Goal: Information Seeking & Learning: Learn about a topic

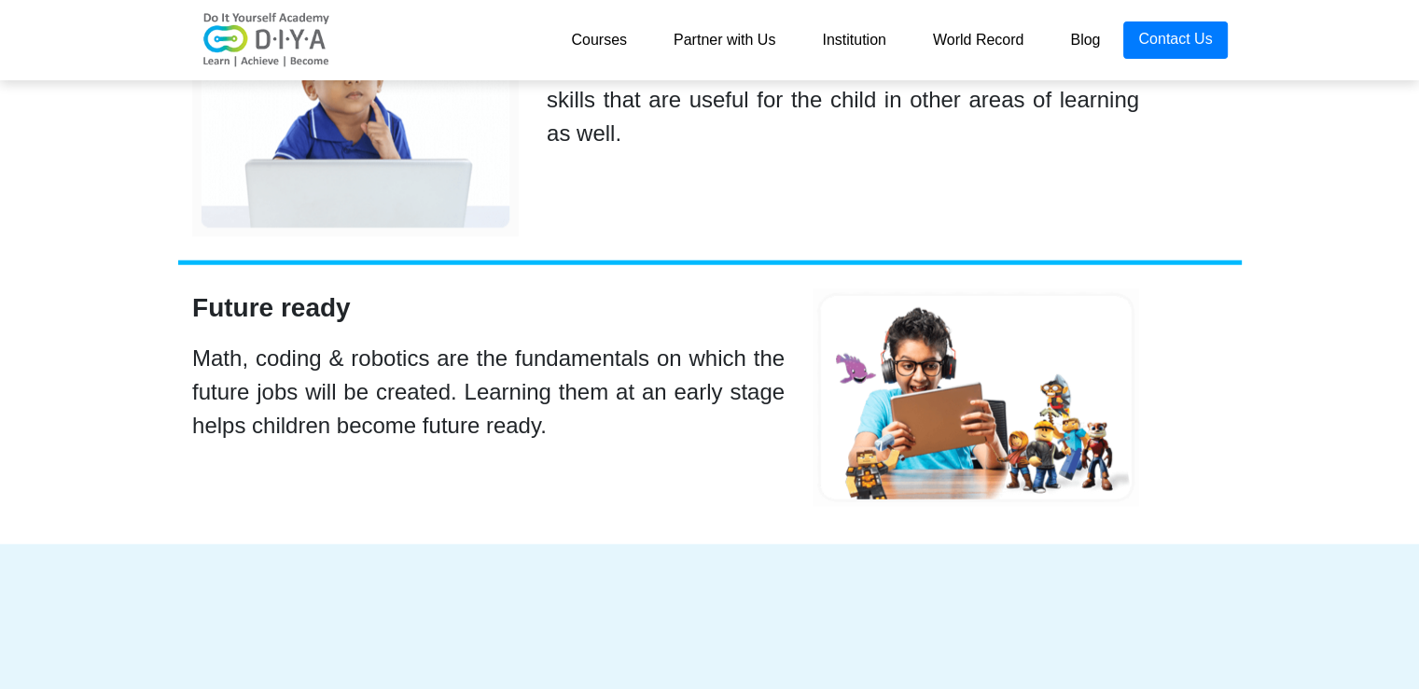
scroll to position [4904, 0]
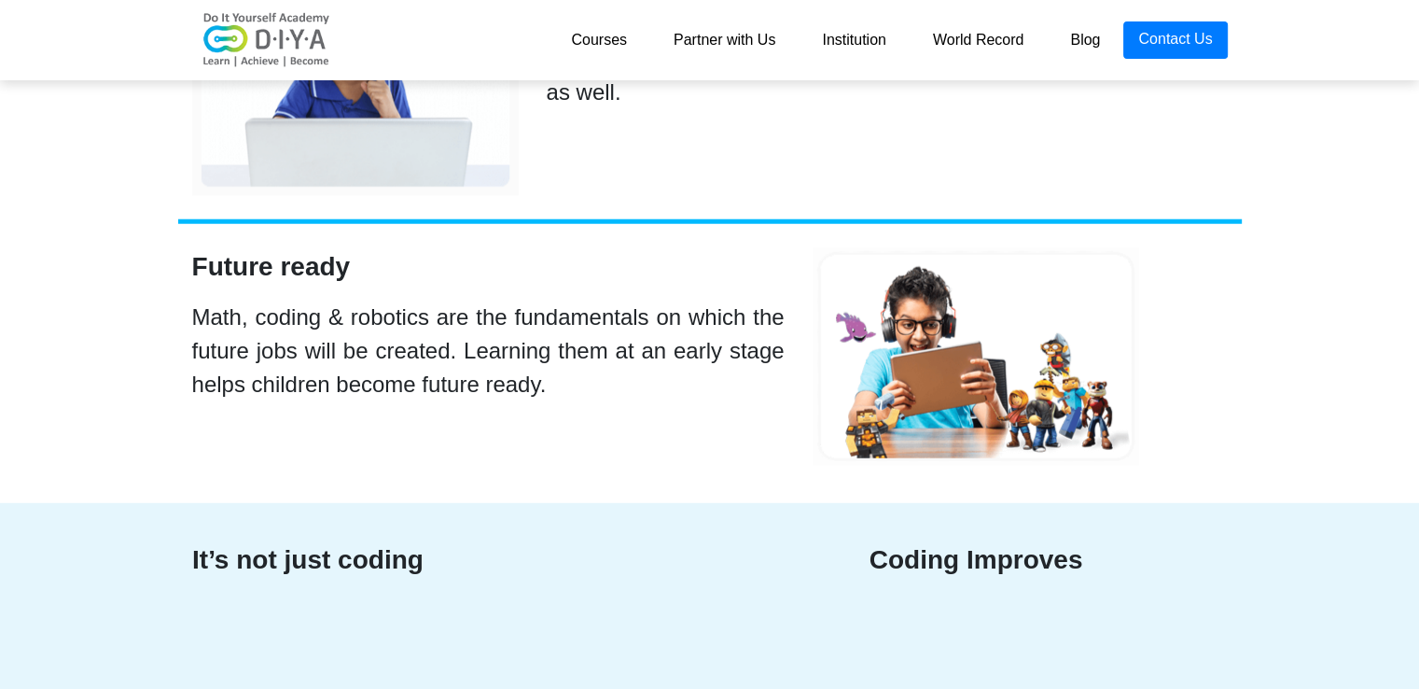
click at [749, 31] on link "Partner with Us" at bounding box center [724, 39] width 148 height 37
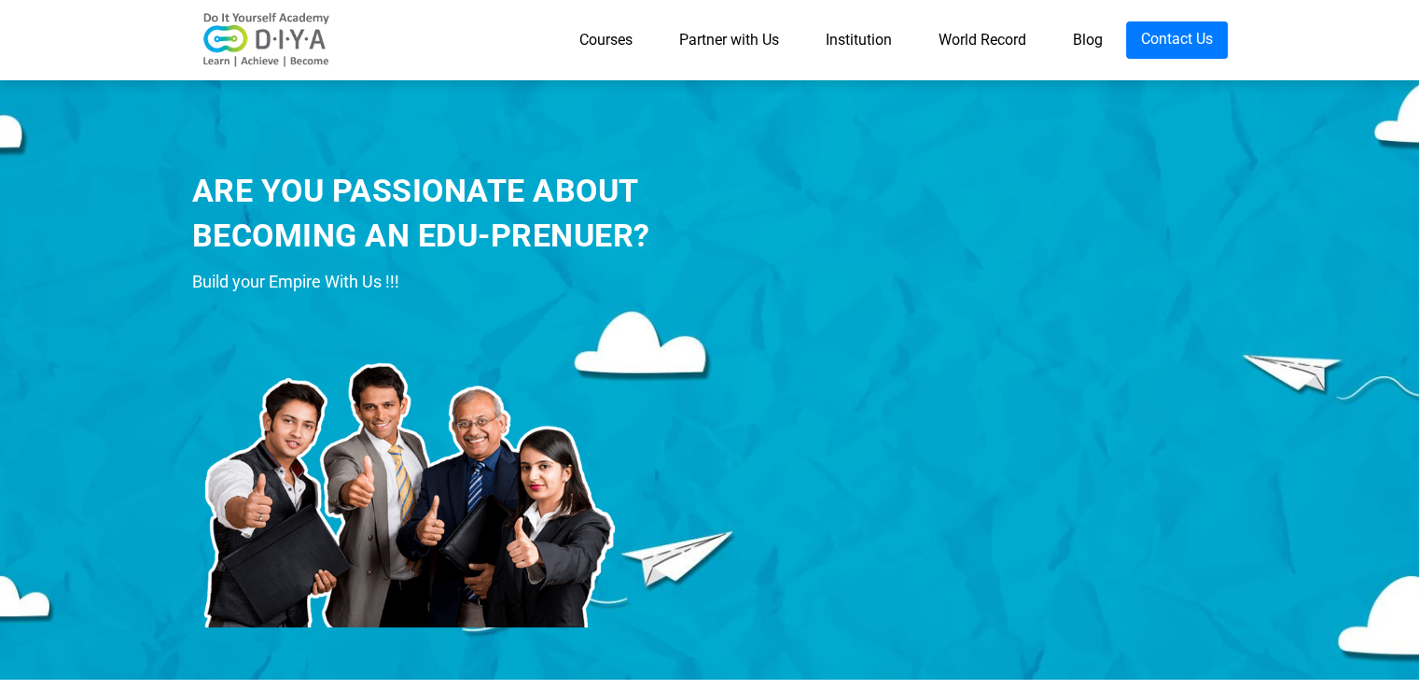
click at [847, 46] on link "Institution" at bounding box center [858, 39] width 113 height 37
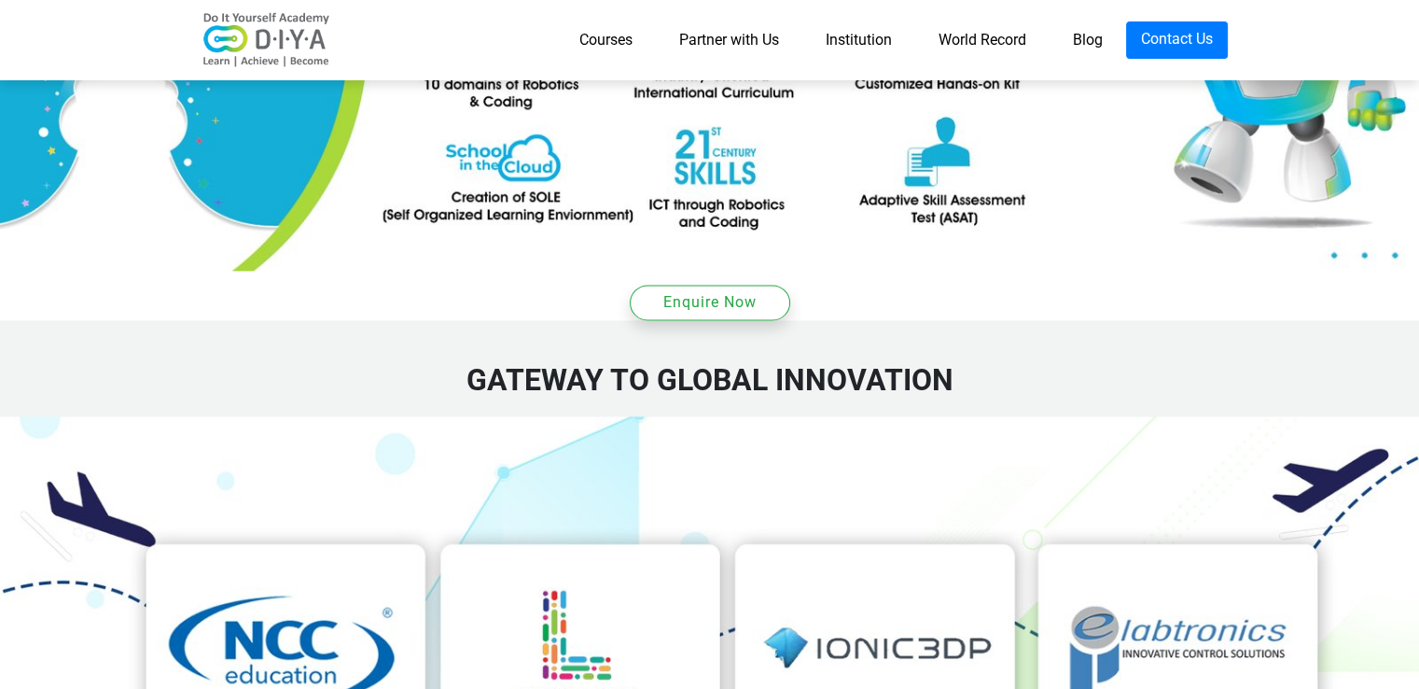
scroll to position [2645, 0]
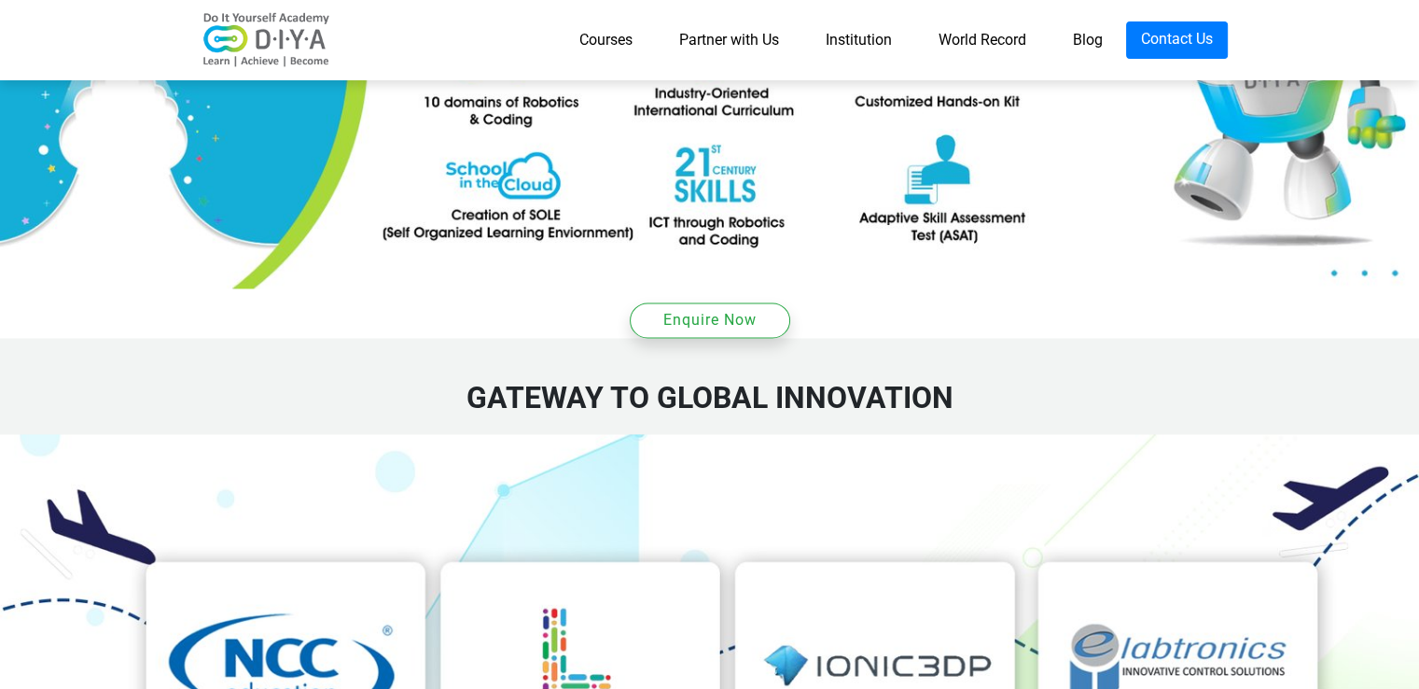
click at [187, 472] on img at bounding box center [709, 674] width 1419 height 480
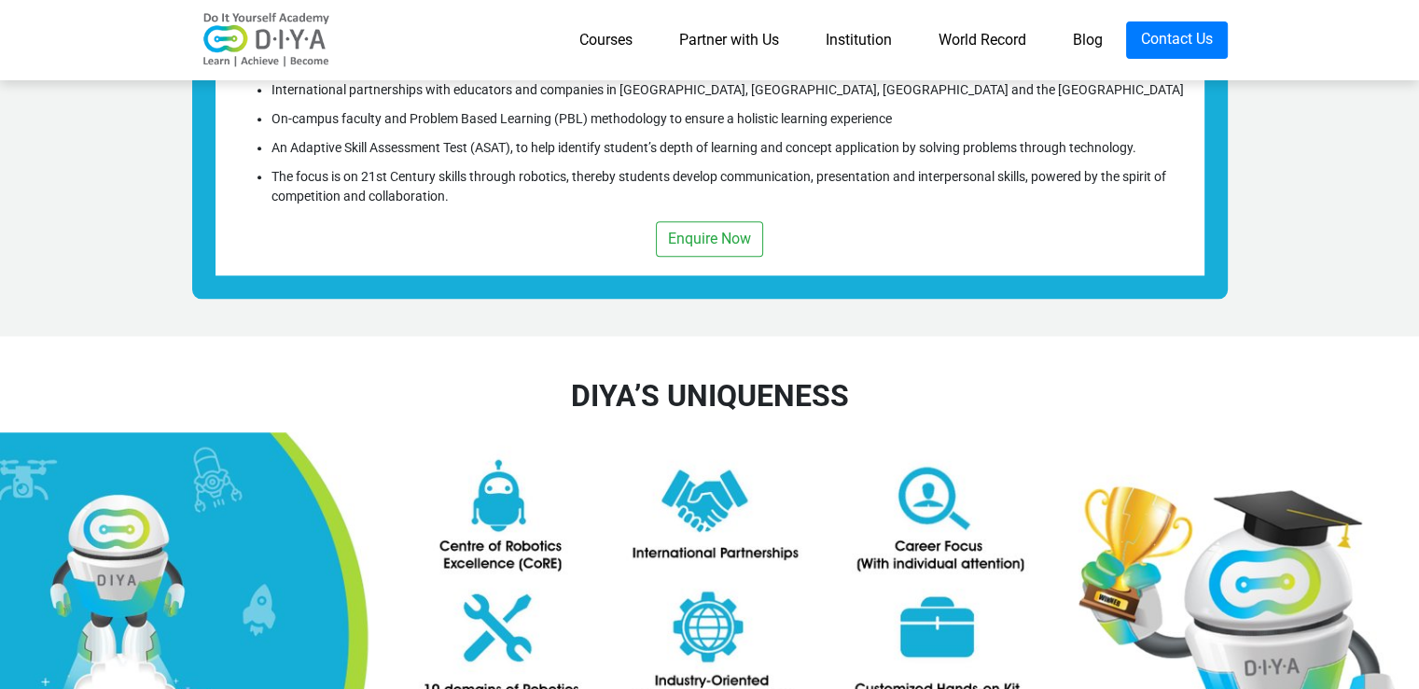
scroll to position [2059, 0]
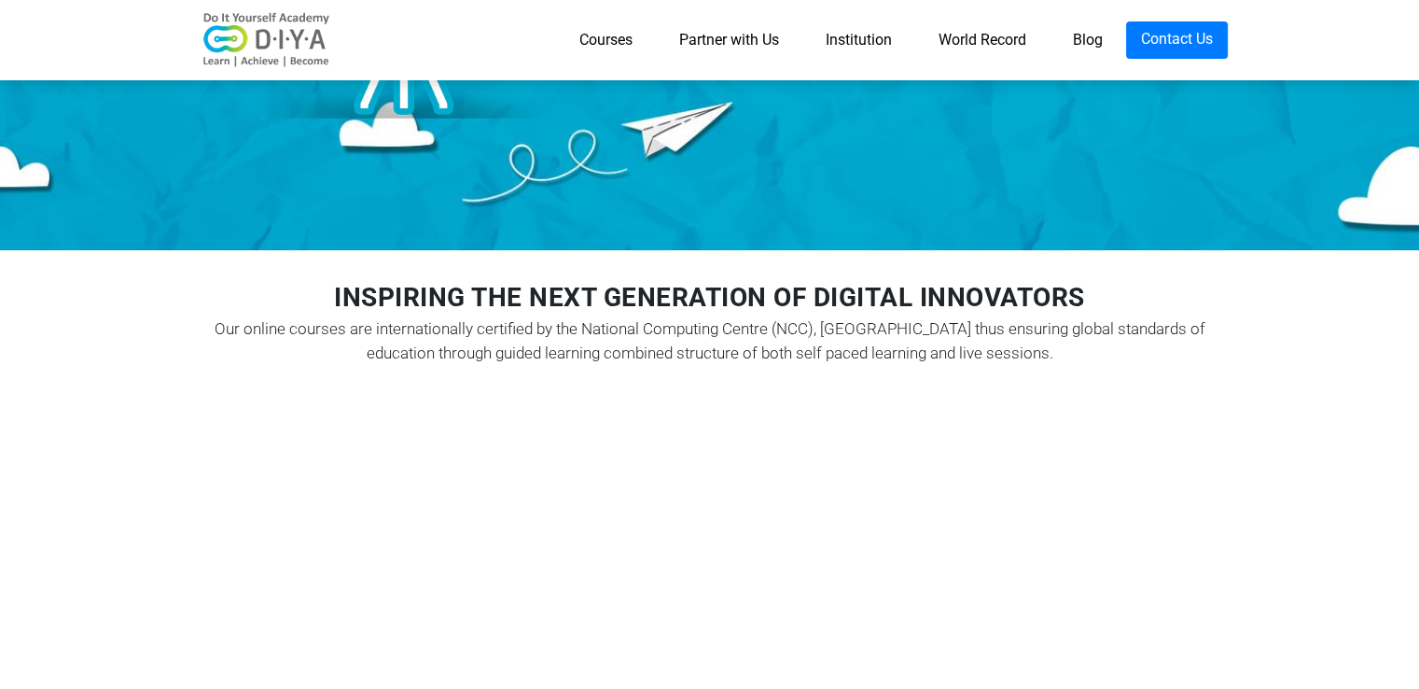
scroll to position [0, 0]
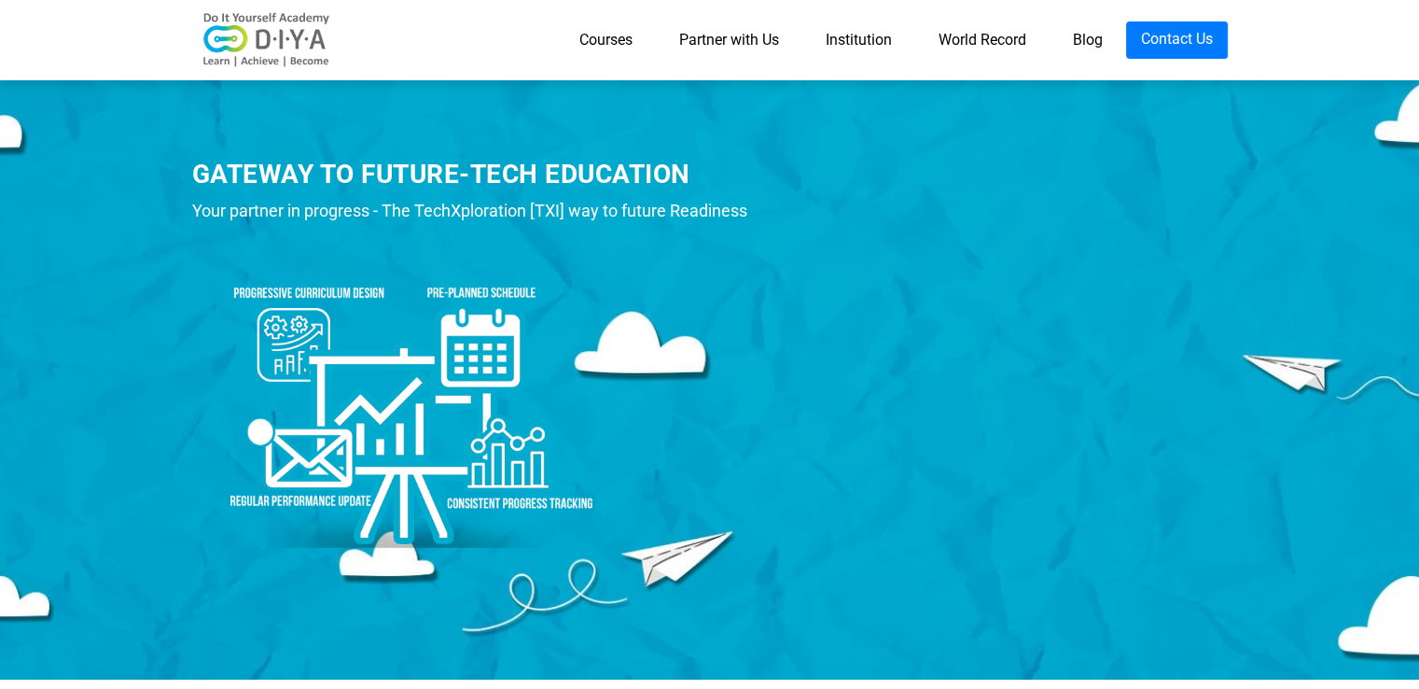
click at [1078, 31] on link "Blog" at bounding box center [1088, 39] width 77 height 37
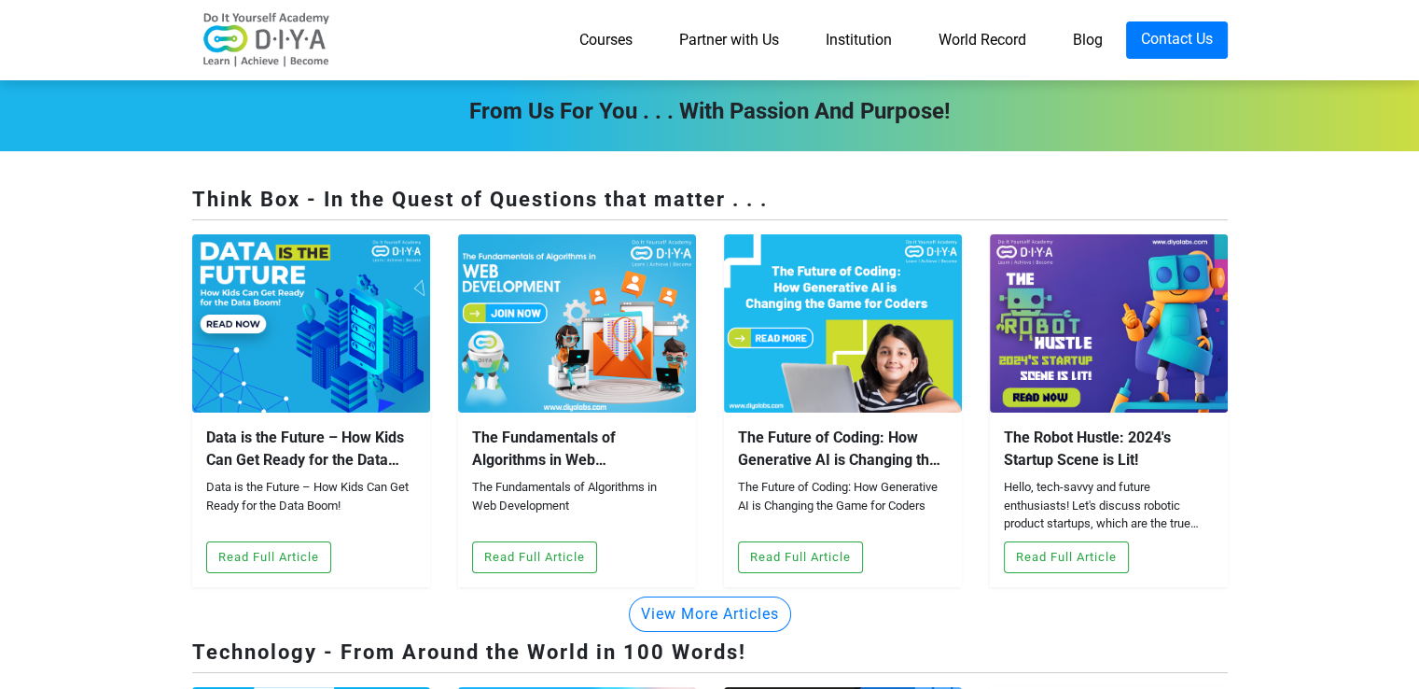
click at [563, 31] on link "Courses" at bounding box center [606, 39] width 100 height 37
click at [590, 41] on link "Courses" at bounding box center [606, 39] width 100 height 37
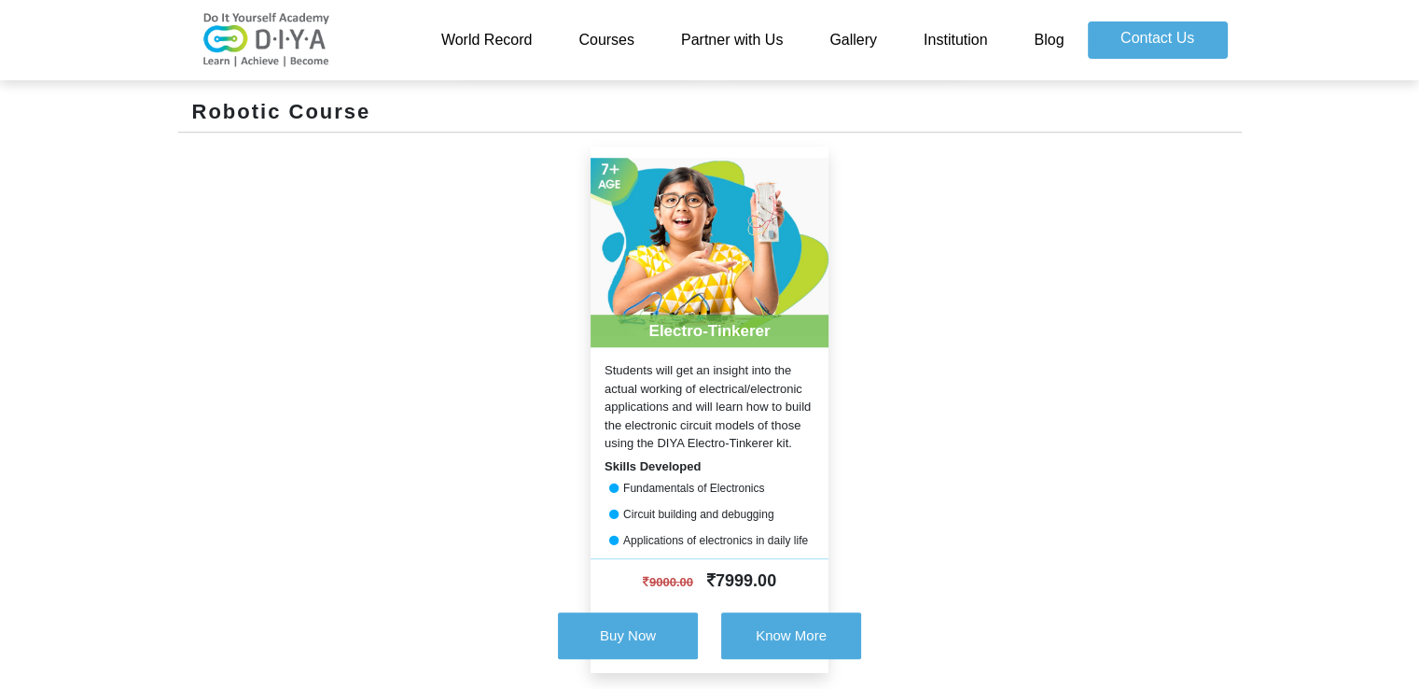
scroll to position [1260, 0]
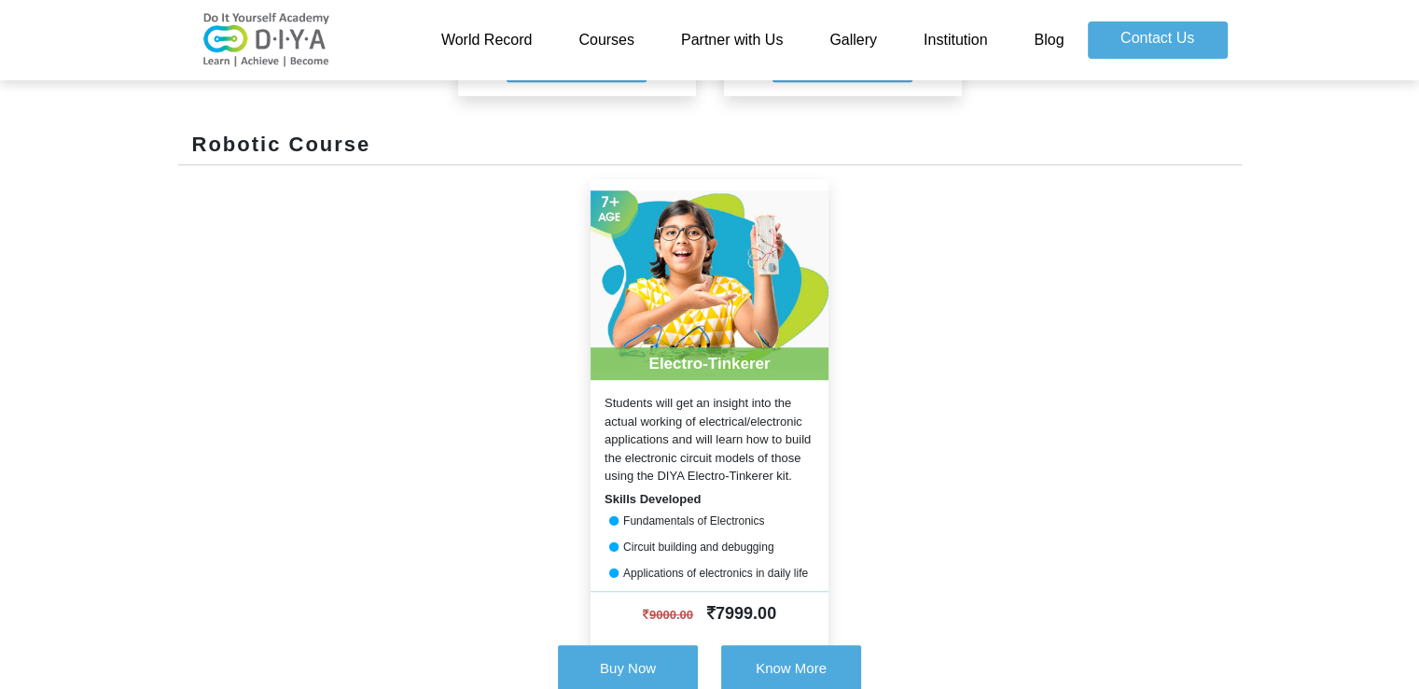
click at [659, 325] on img at bounding box center [710, 279] width 238 height 201
click at [671, 454] on div "Students will get an insight into the actual working of electrical/electronic a…" at bounding box center [710, 439] width 238 height 91
click at [743, 667] on button "Know More" at bounding box center [791, 668] width 140 height 47
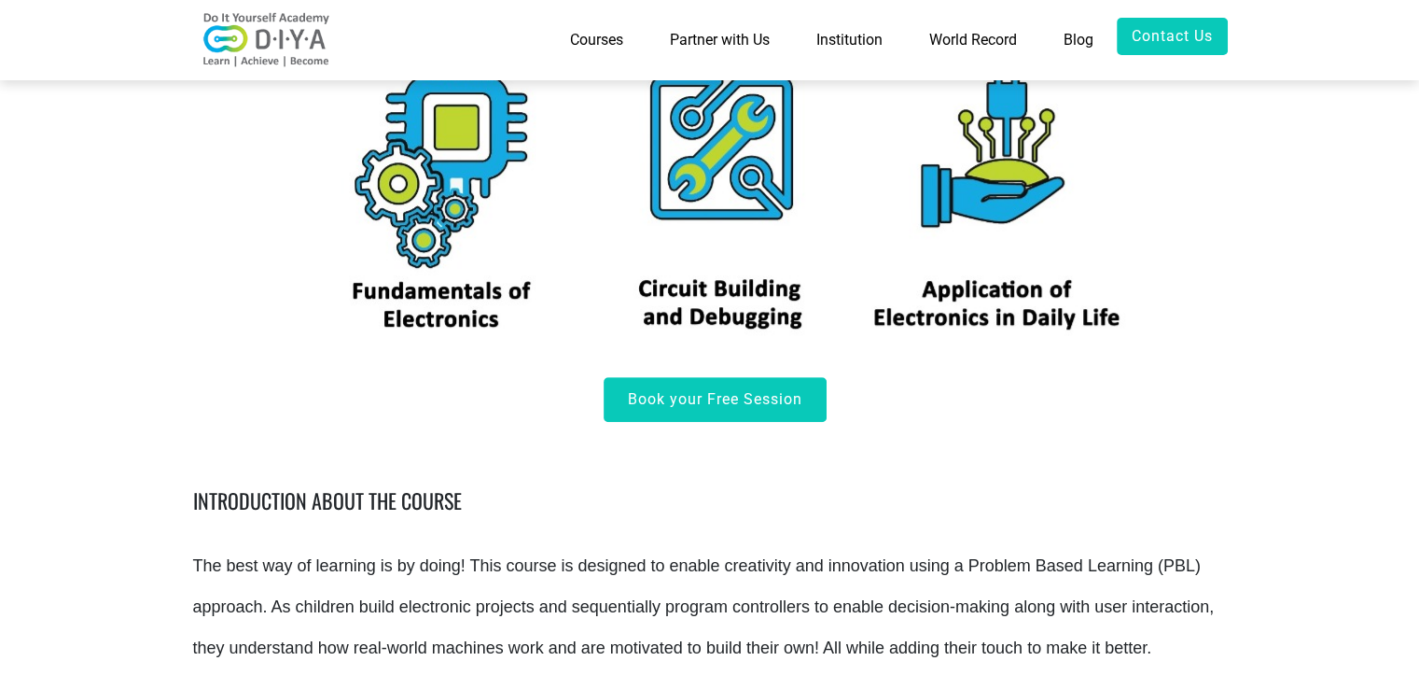
scroll to position [786, 0]
